Goal: Transaction & Acquisition: Purchase product/service

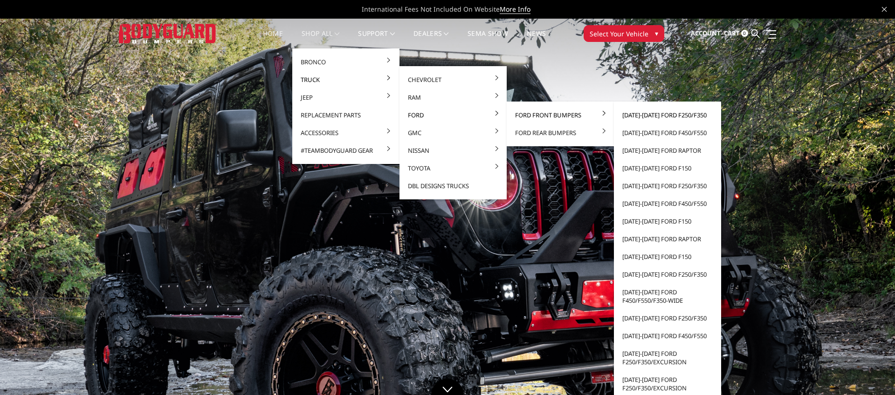
click at [642, 118] on link "2023-2025 Ford F250/F350" at bounding box center [667, 115] width 100 height 18
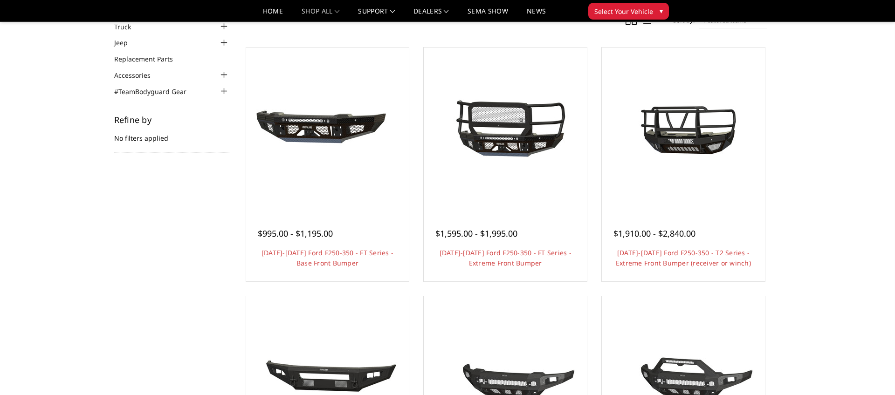
scroll to position [68, 0]
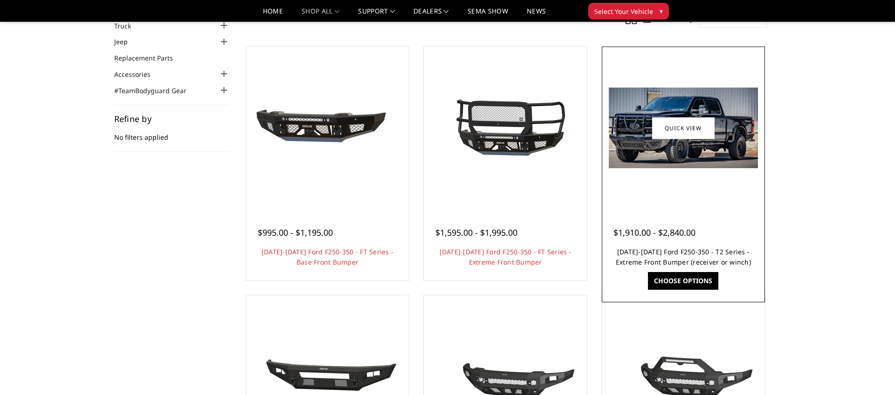
click at [685, 254] on link "2023-2025 Ford F250-350 - T2 Series - Extreme Front Bumper (receiver or winch)" at bounding box center [683, 256] width 135 height 19
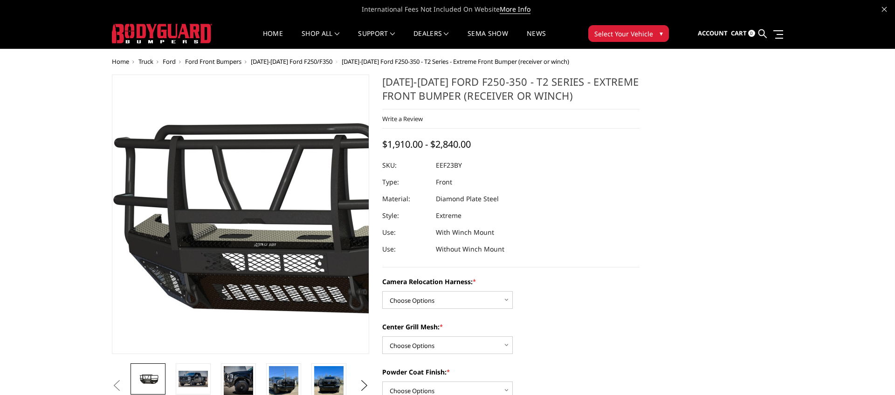
click at [209, 223] on img at bounding box center [283, 213] width 596 height 333
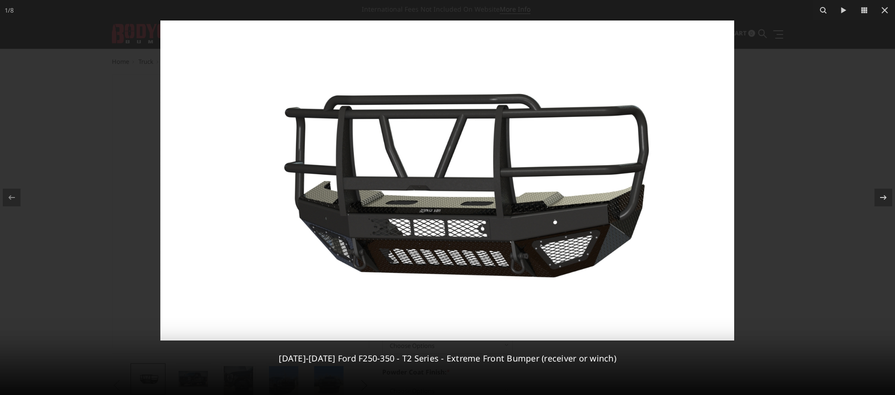
click at [769, 193] on div at bounding box center [447, 197] width 895 height 395
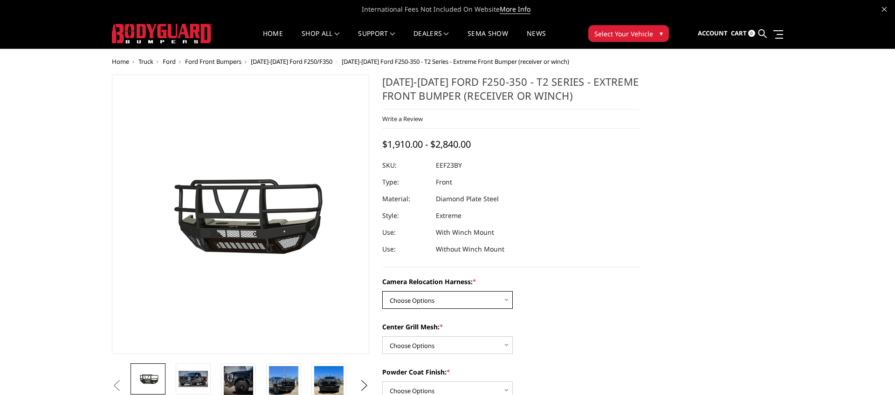
click at [404, 298] on select "Choose Options Without camera harness With camera harness" at bounding box center [447, 300] width 130 height 18
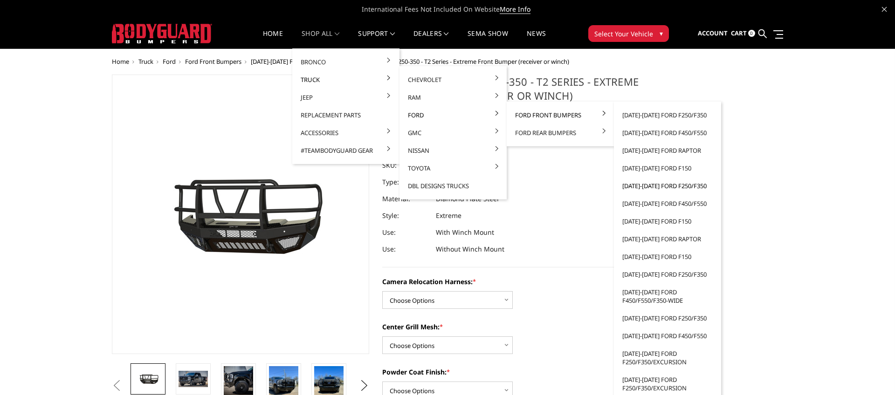
click at [647, 186] on link "[DATE]-[DATE] Ford F250/F350" at bounding box center [667, 186] width 100 height 18
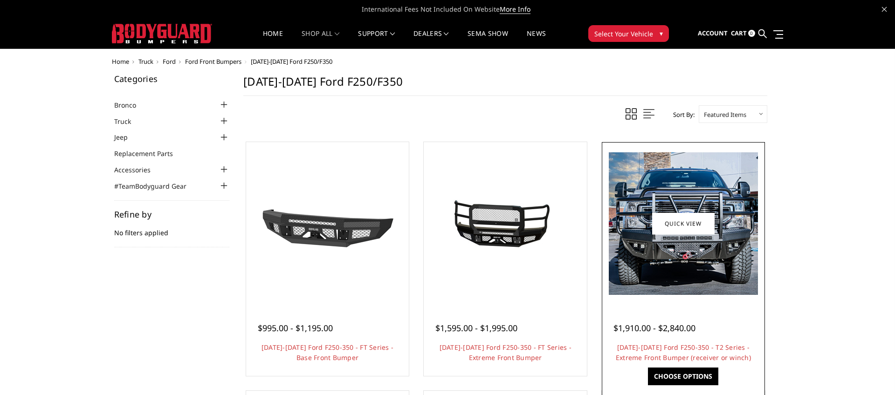
click at [699, 259] on img at bounding box center [683, 223] width 149 height 143
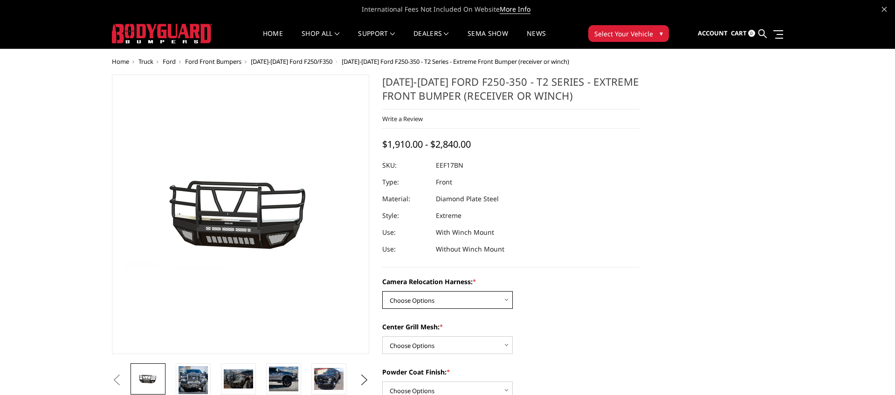
click at [445, 297] on select "Choose Options Without camera harness With camera harness" at bounding box center [447, 300] width 130 height 18
select select "3786"
click at [382, 291] on select "Choose Options Without camera harness With camera harness" at bounding box center [447, 300] width 130 height 18
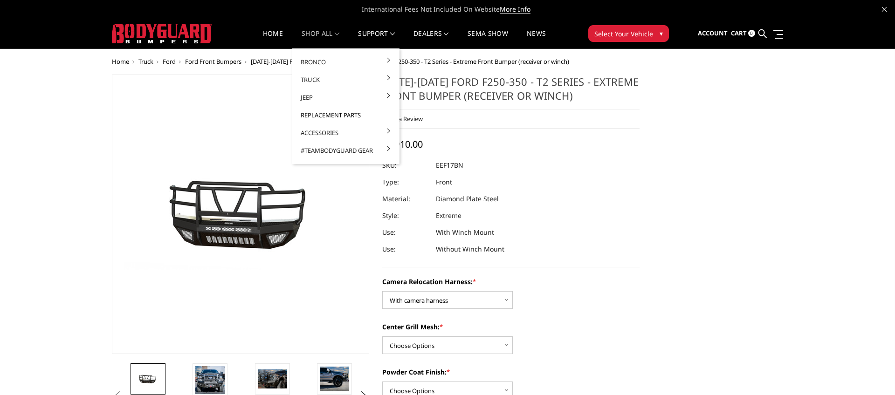
click at [317, 114] on link "Replacement Parts" at bounding box center [346, 115] width 100 height 18
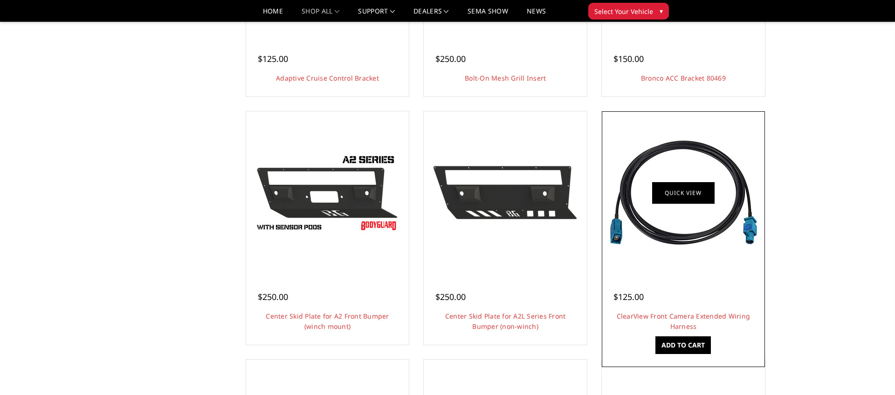
scroll to position [254, 0]
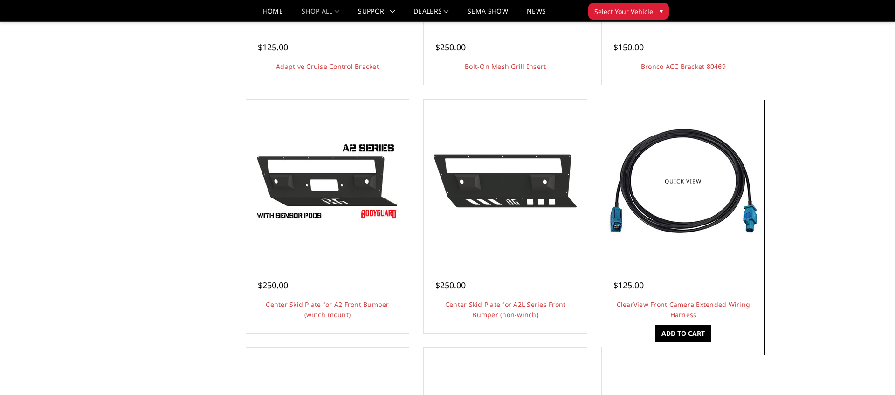
click at [674, 218] on img at bounding box center [683, 181] width 149 height 106
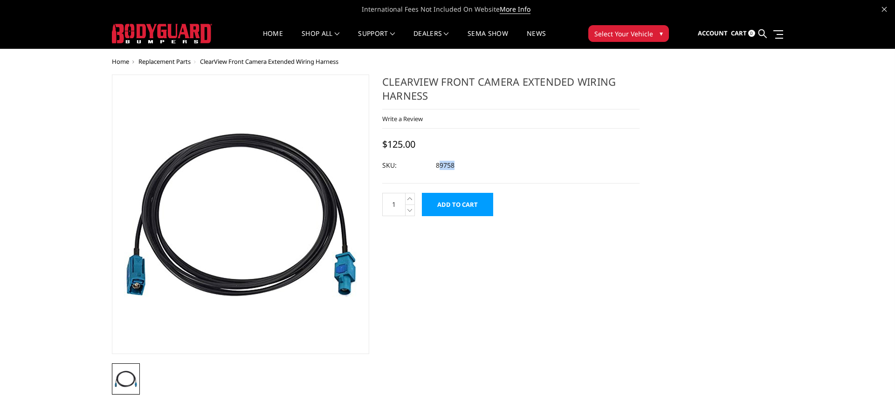
drag, startPoint x: 438, startPoint y: 165, endPoint x: 469, endPoint y: 166, distance: 31.7
click at [469, 166] on dl "SKU: 89758 UPC:" at bounding box center [510, 165] width 257 height 17
click at [469, 166] on div at bounding box center [510, 165] width 257 height 17
click at [670, 58] on span "Sign in" at bounding box center [670, 58] width 21 height 8
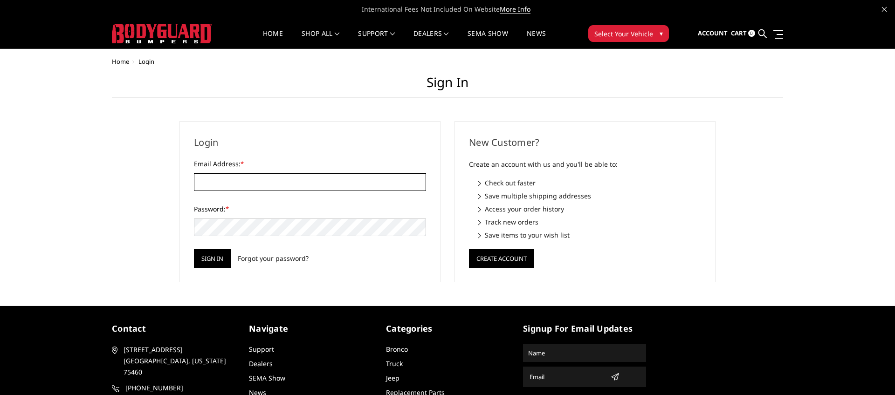
type input "[EMAIL_ADDRESS][DOMAIN_NAME]"
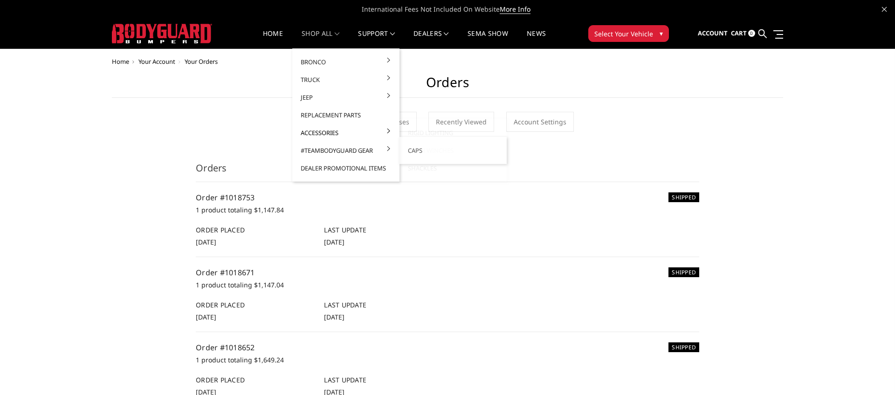
click at [325, 133] on link "Accessories" at bounding box center [346, 133] width 100 height 18
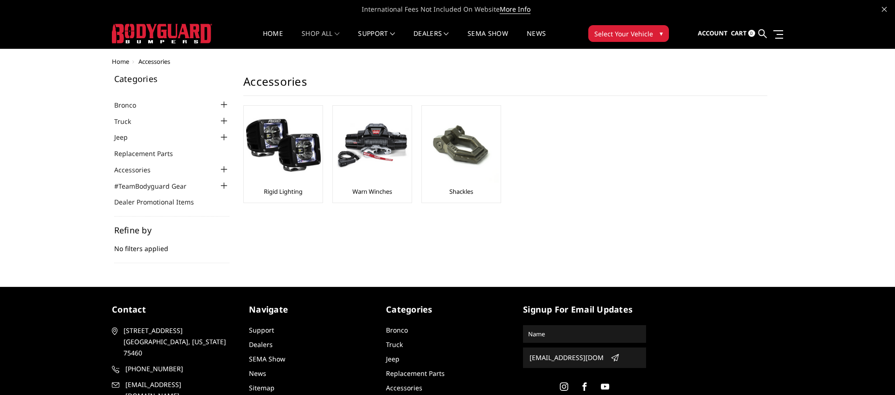
scroll to position [17, 0]
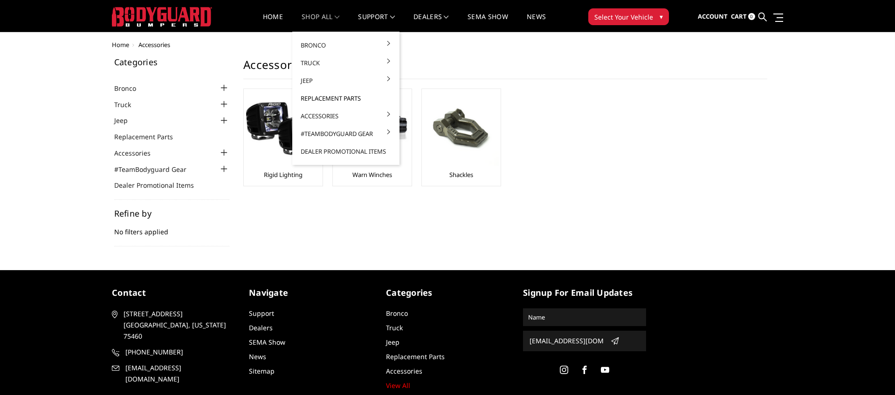
click at [318, 97] on link "Replacement Parts" at bounding box center [346, 98] width 100 height 18
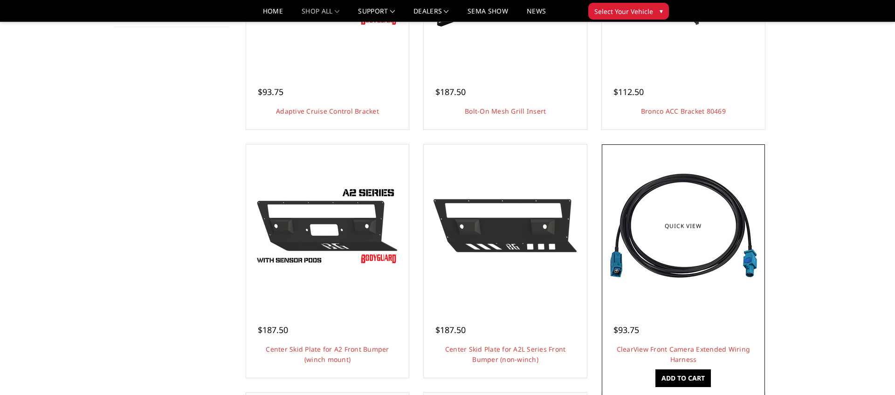
scroll to position [212, 0]
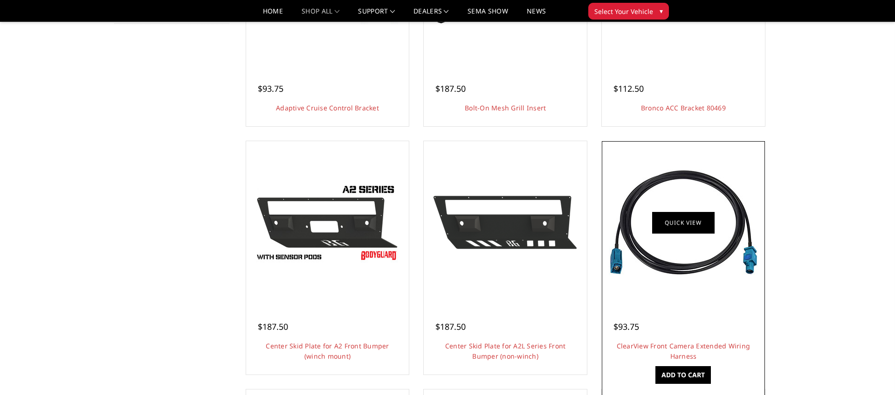
click at [684, 220] on link "Quick view" at bounding box center [683, 223] width 62 height 22
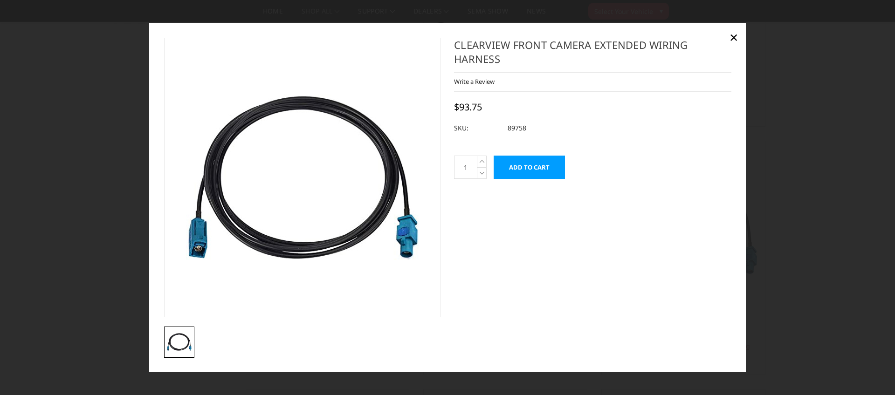
click at [508, 128] on dd "89758" at bounding box center [516, 128] width 19 height 17
copy dd "89758"
click at [496, 51] on h1 "ClearView Front Camera Extended Wiring Harness" at bounding box center [592, 55] width 277 height 35
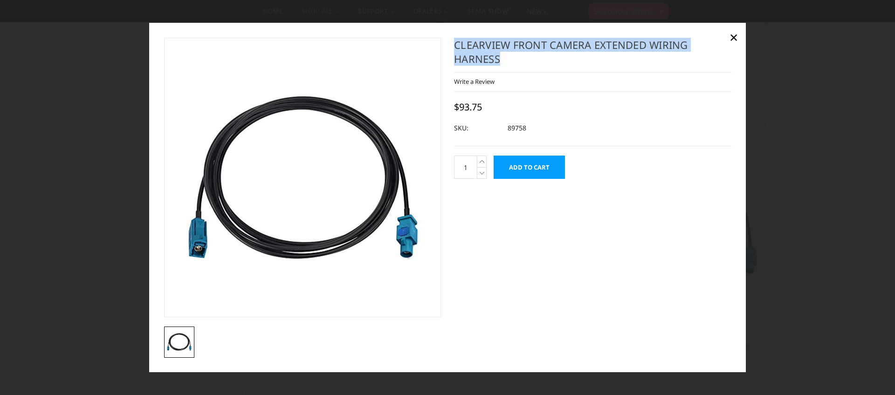
click at [496, 51] on h1 "ClearView Front Camera Extended Wiring Harness" at bounding box center [592, 55] width 277 height 35
copy div "ClearView Front Camera Extended Wiring Harness"
click at [531, 170] on input "Add to Cart" at bounding box center [529, 167] width 71 height 23
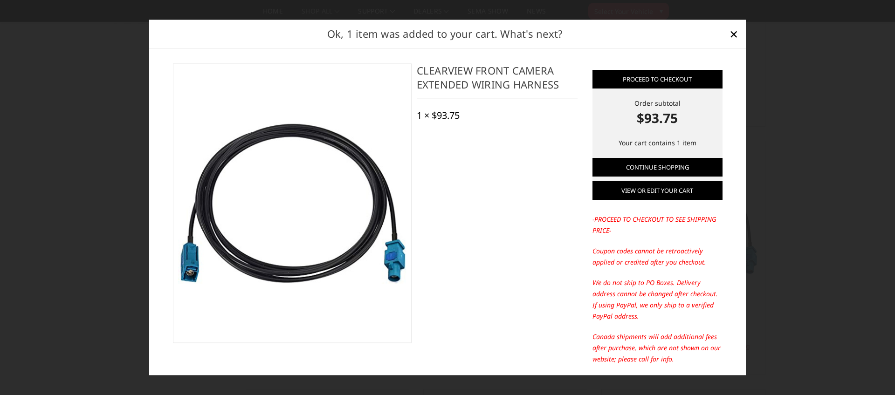
click at [644, 194] on link "View or edit your cart" at bounding box center [657, 191] width 130 height 19
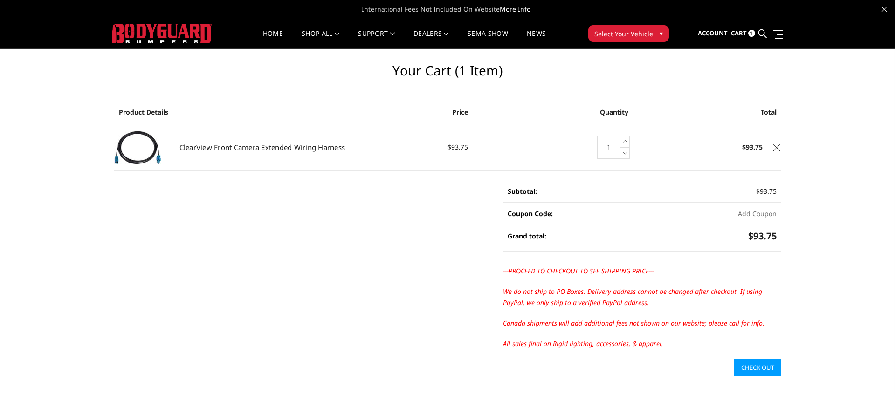
click at [763, 365] on link "Check out" at bounding box center [757, 368] width 47 height 18
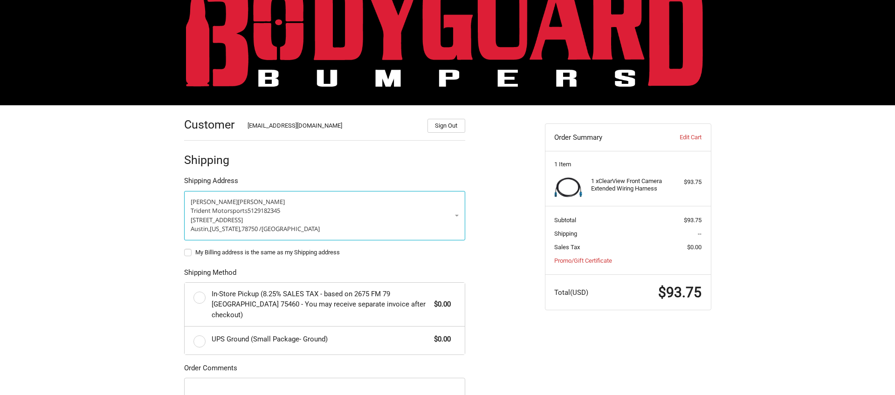
scroll to position [42, 0]
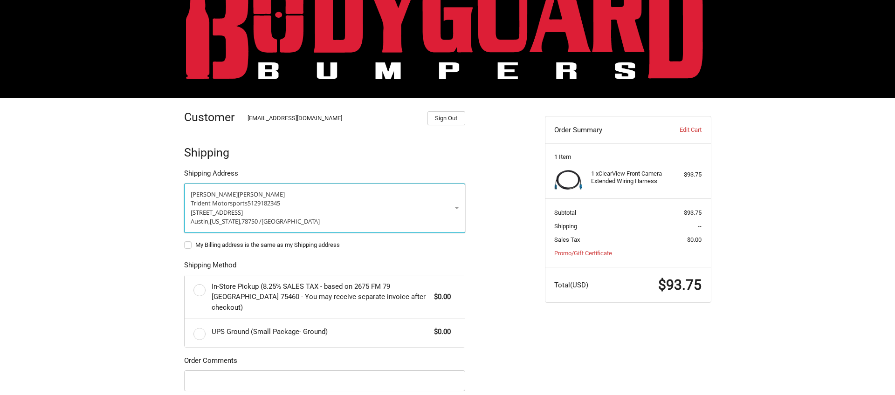
click at [401, 216] on p "[STREET_ADDRESS]" at bounding box center [325, 212] width 268 height 9
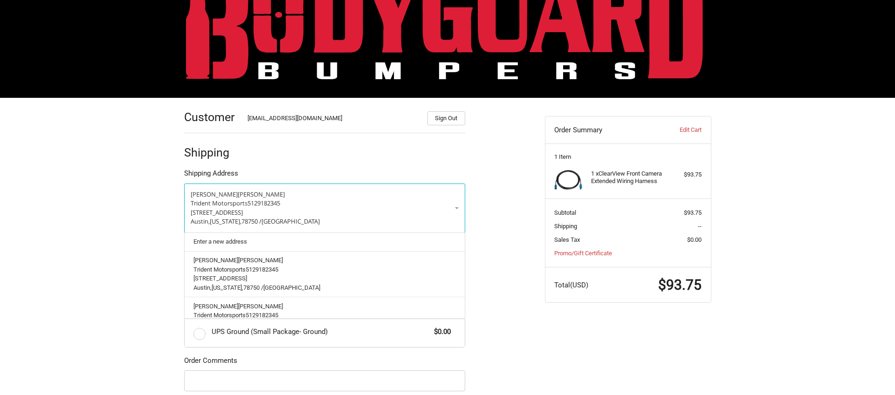
click at [478, 272] on ol "Customer [EMAIL_ADDRESS][DOMAIN_NAME] Sign Out Shipping Shipping Address [PERSO…" at bounding box center [342, 302] width 317 height 409
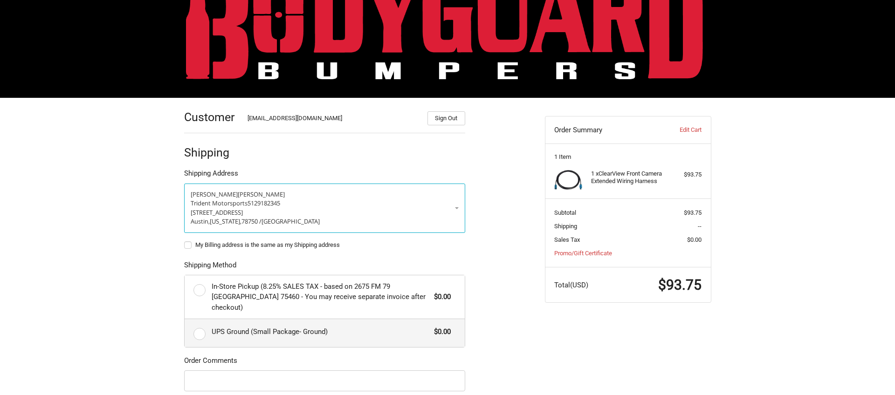
click at [236, 327] on span "UPS Ground (Small Package- Ground)" at bounding box center [321, 332] width 218 height 11
click at [185, 319] on input "UPS Ground (Small Package- Ground) $0.00" at bounding box center [185, 319] width 0 height 0
radio input "true"
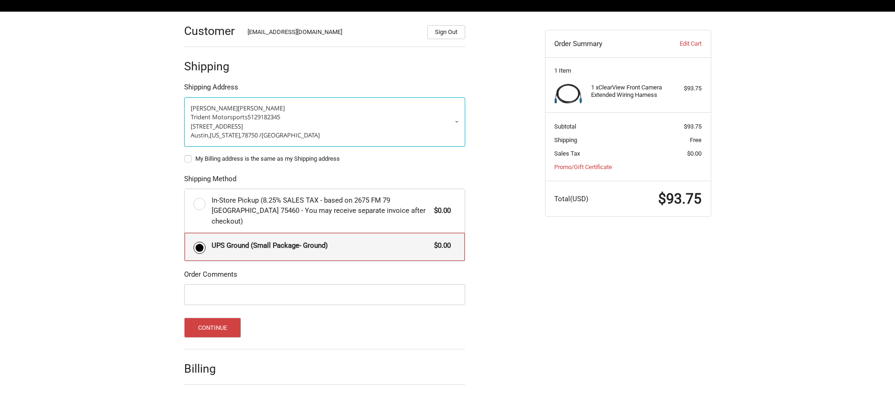
scroll to position [124, 0]
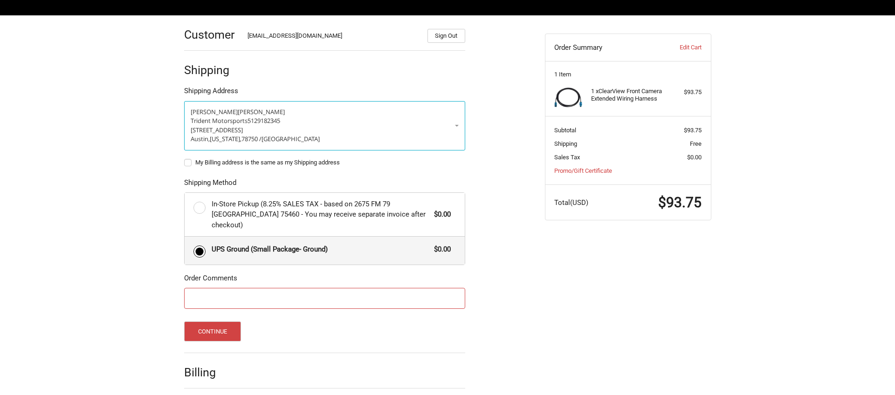
click at [215, 288] on input "Order Comments" at bounding box center [324, 298] width 281 height 21
type input "PO 2527"
click at [206, 322] on button "Continue" at bounding box center [212, 332] width 57 height 20
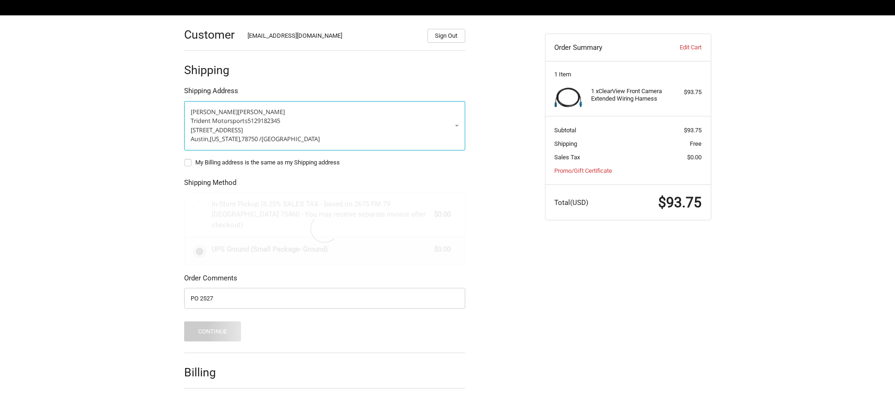
scroll to position [0, 0]
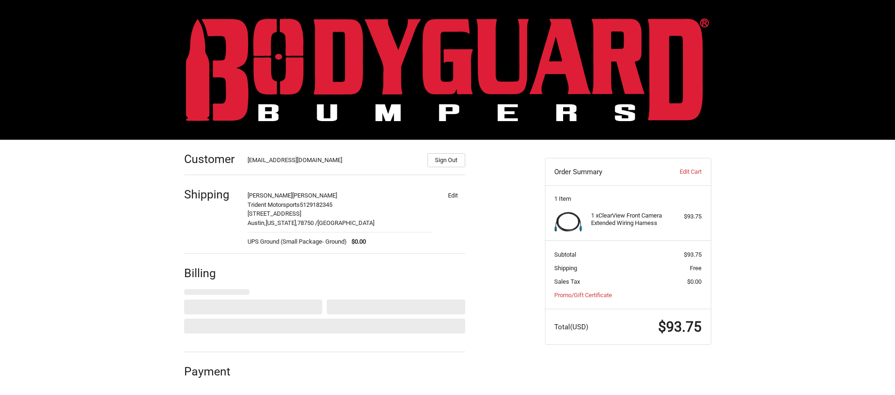
select select "US"
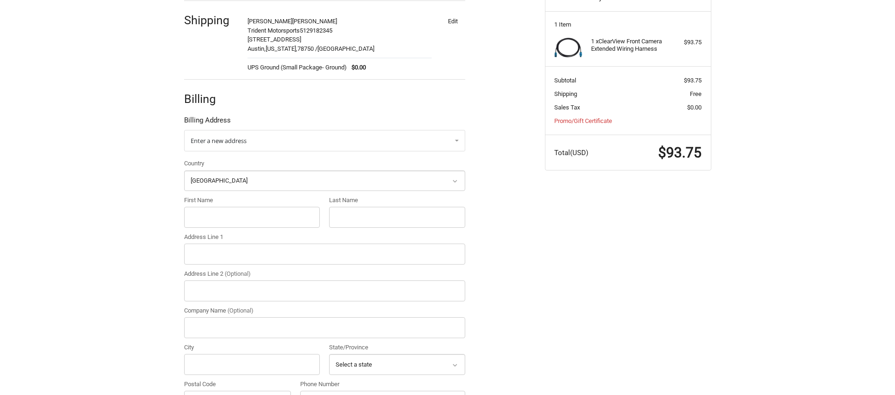
scroll to position [175, 0]
click at [210, 217] on input "First Name" at bounding box center [252, 216] width 136 height 21
type input "Trident"
type input "Motorsports"
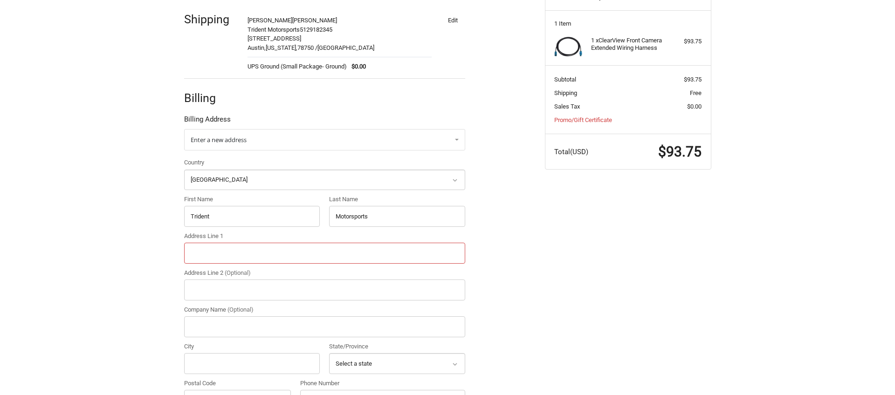
type input "13000 Research Blvd"
type input "Austin"
select select "TX"
type input "78750"
type input "5129182345"
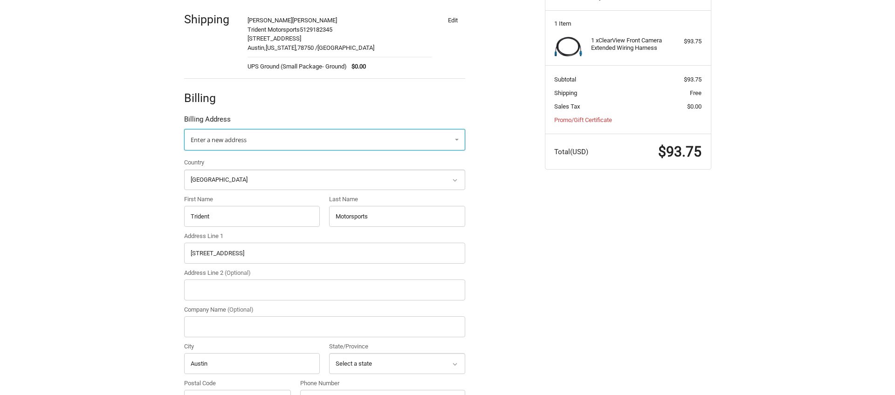
click at [252, 142] on link "Enter a new address" at bounding box center [324, 139] width 281 height 21
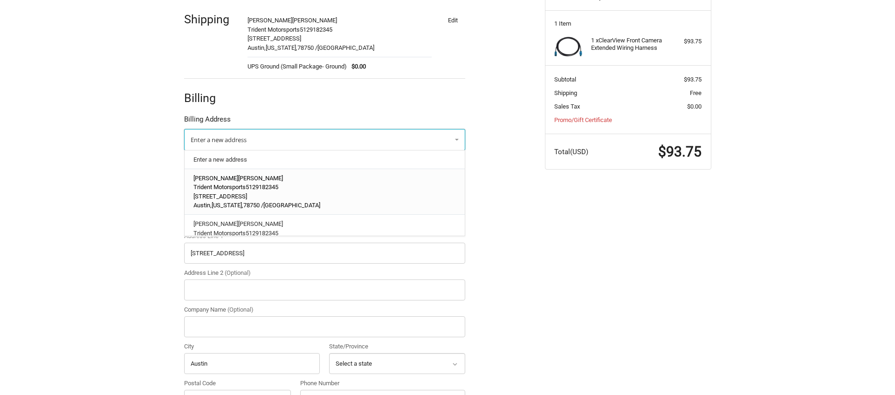
scroll to position [25, 0]
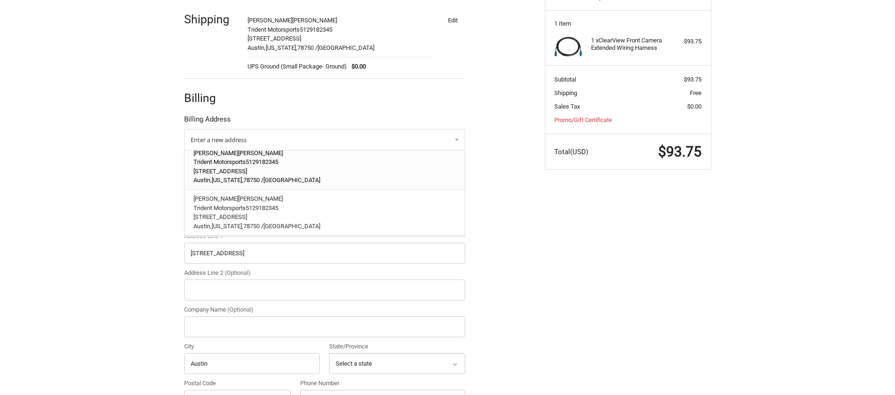
click at [252, 176] on p "Austin, Texas, 78750 / United States" at bounding box center [324, 180] width 262 height 9
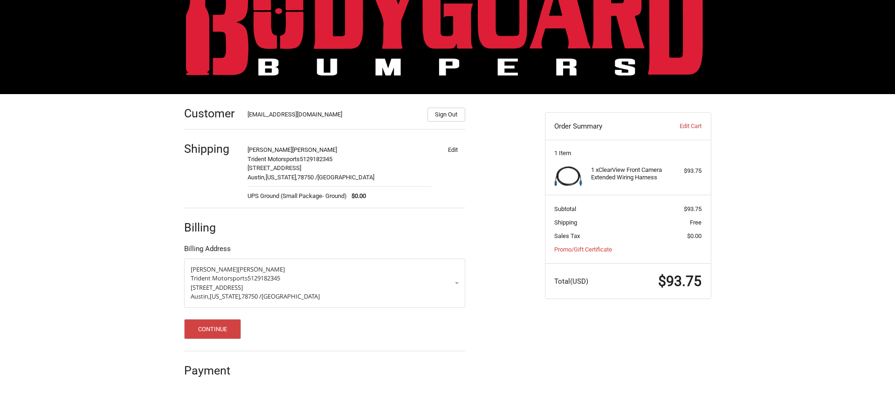
scroll to position [46, 0]
click at [213, 334] on button "Continue" at bounding box center [212, 329] width 57 height 20
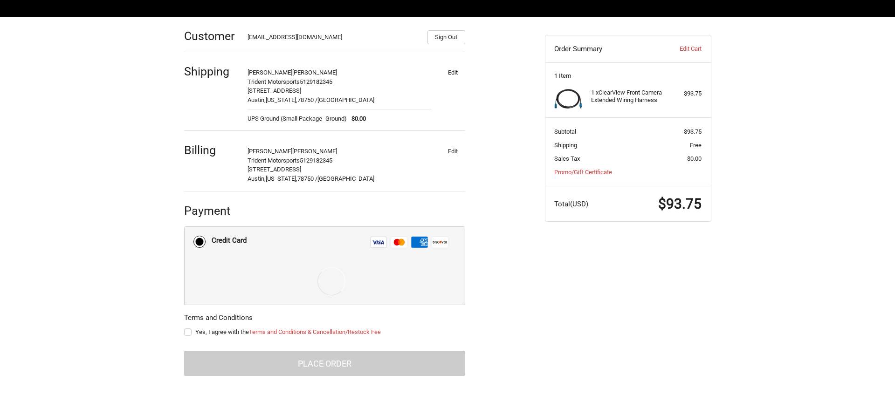
scroll to position [124, 0]
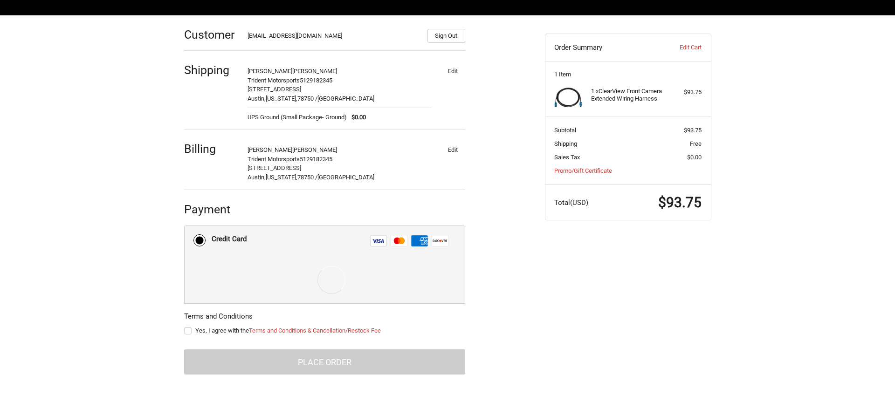
click at [237, 329] on span "Yes, I agree with the Terms and Conditions & Cancellation/Restock Fee" at bounding box center [287, 330] width 185 height 7
click at [185, 327] on input "Yes, I agree with the Terms and Conditions & Cancellation/Restock Fee" at bounding box center [184, 326] width 0 height 0
checkbox input "true"
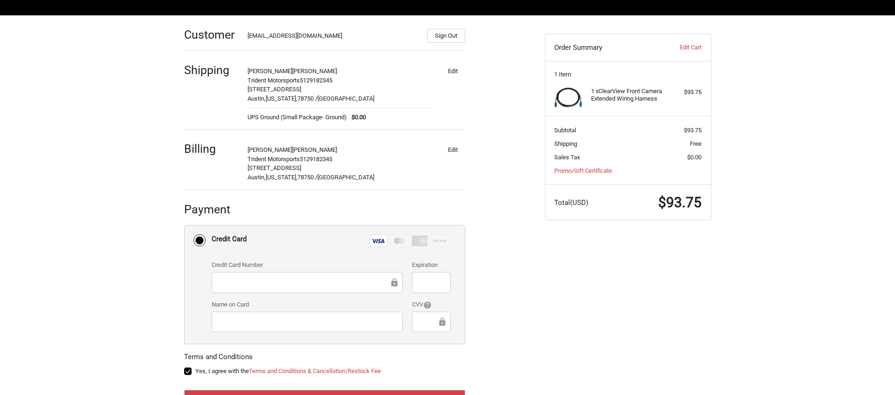
scroll to position [165, 0]
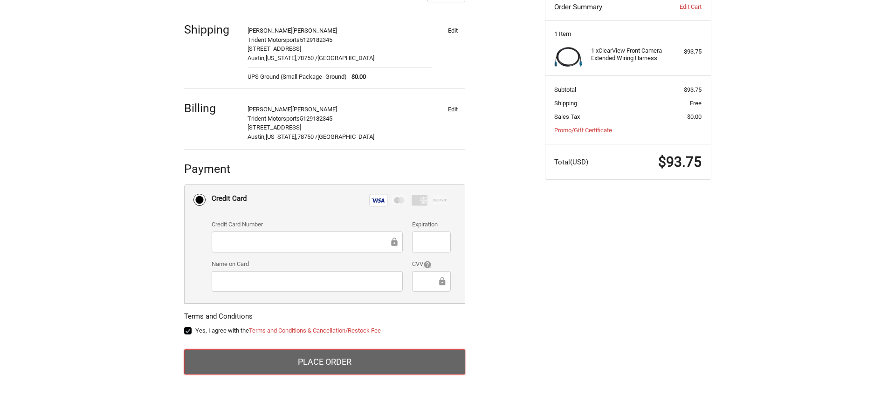
click at [372, 363] on button "Place Order" at bounding box center [324, 362] width 281 height 25
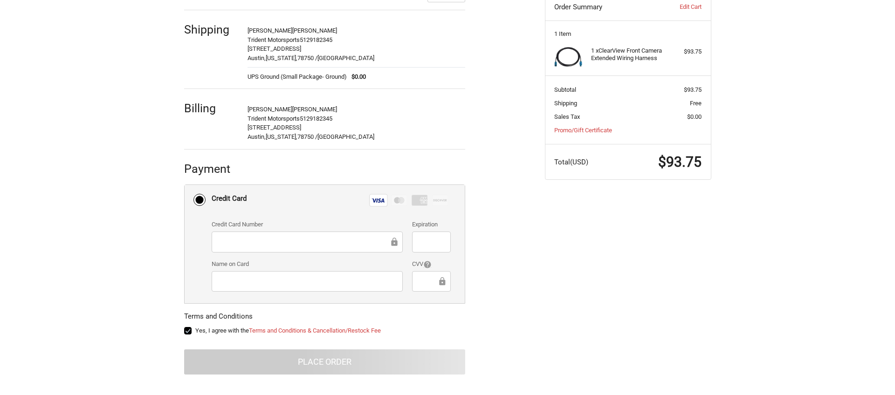
scroll to position [4, 0]
